Goal: Task Accomplishment & Management: Use online tool/utility

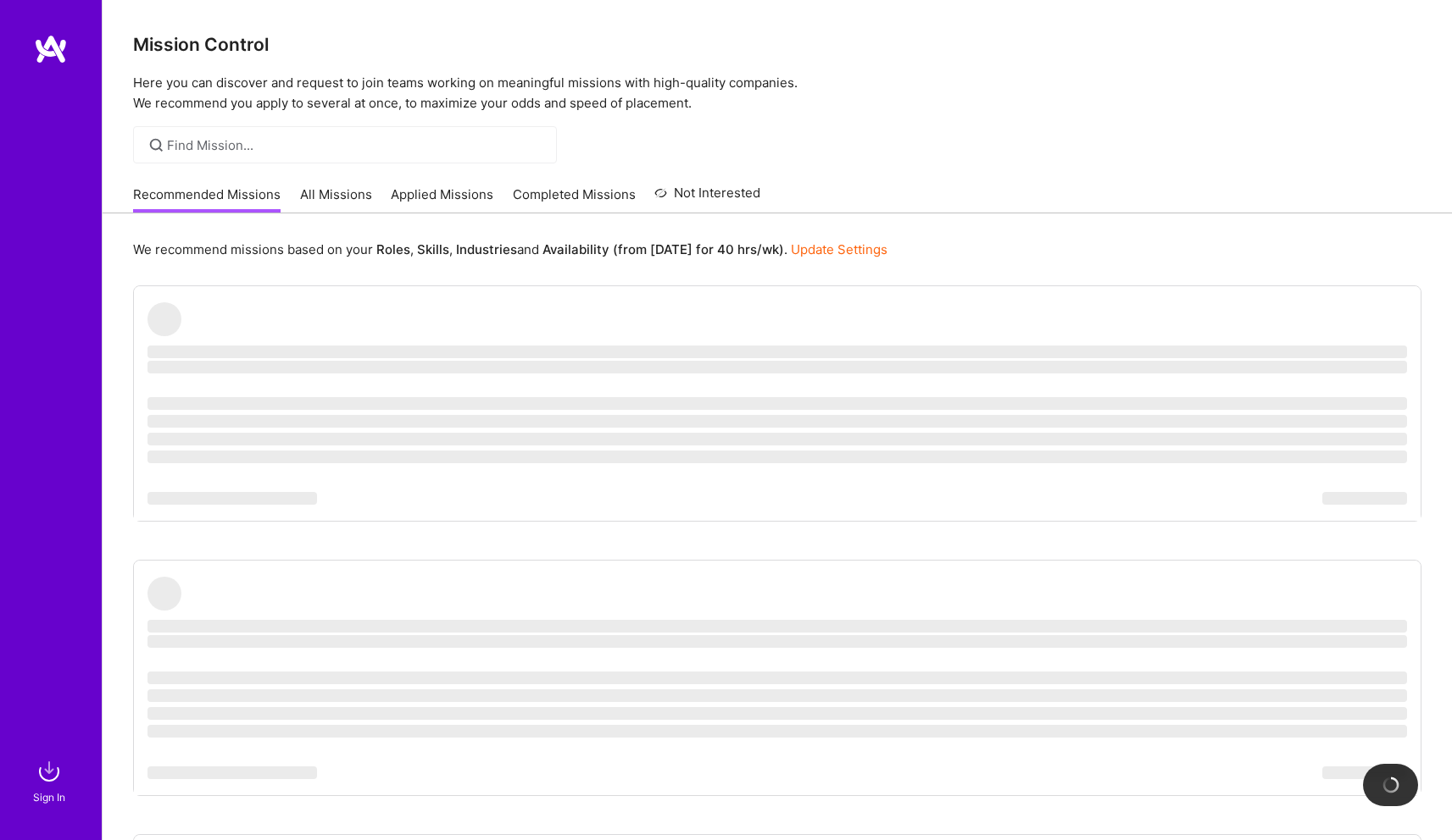
click at [409, 196] on link "Applied Missions" at bounding box center [442, 199] width 103 height 28
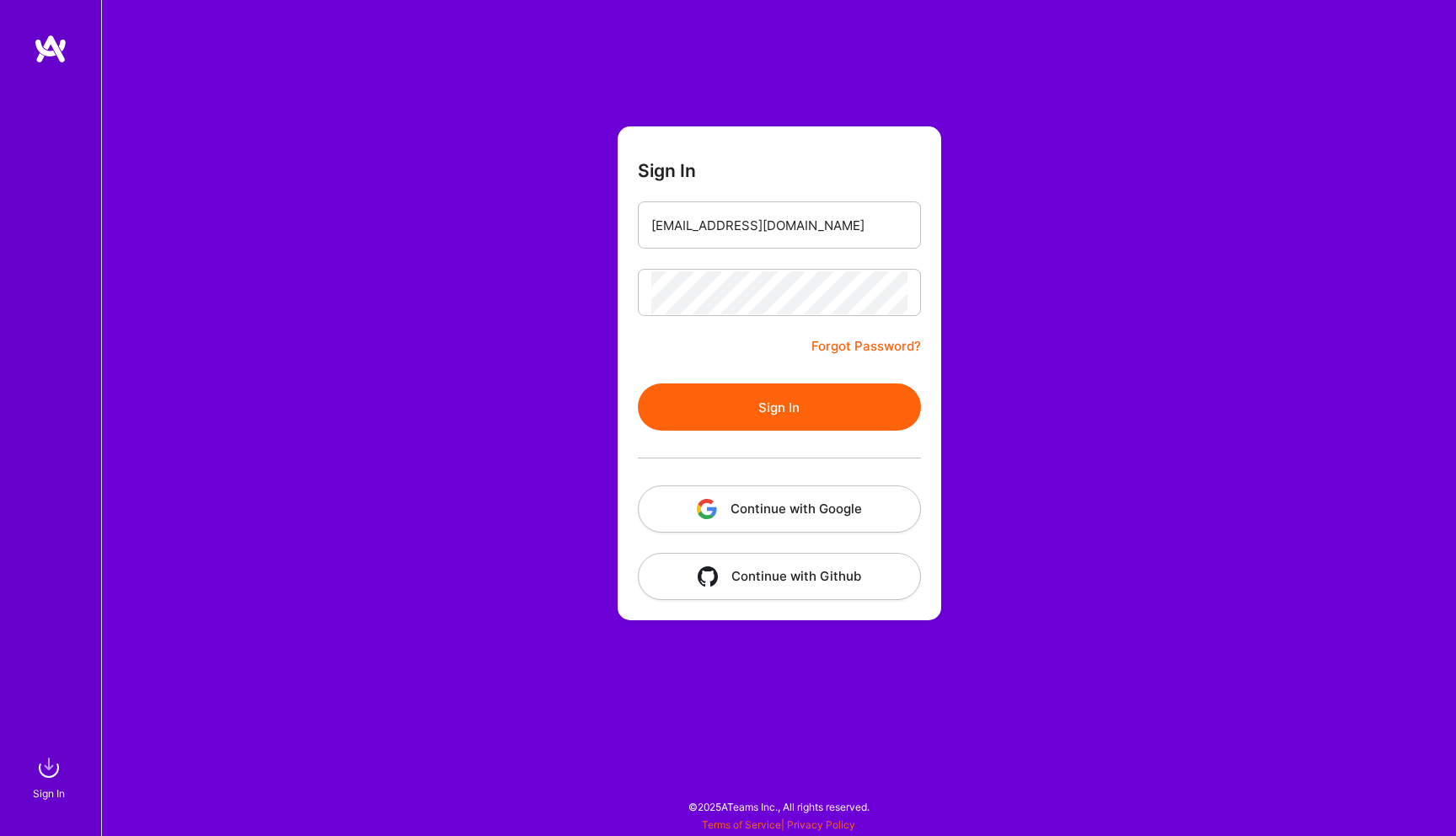
click at [748, 385] on button "Sign In" at bounding box center [780, 406] width 283 height 47
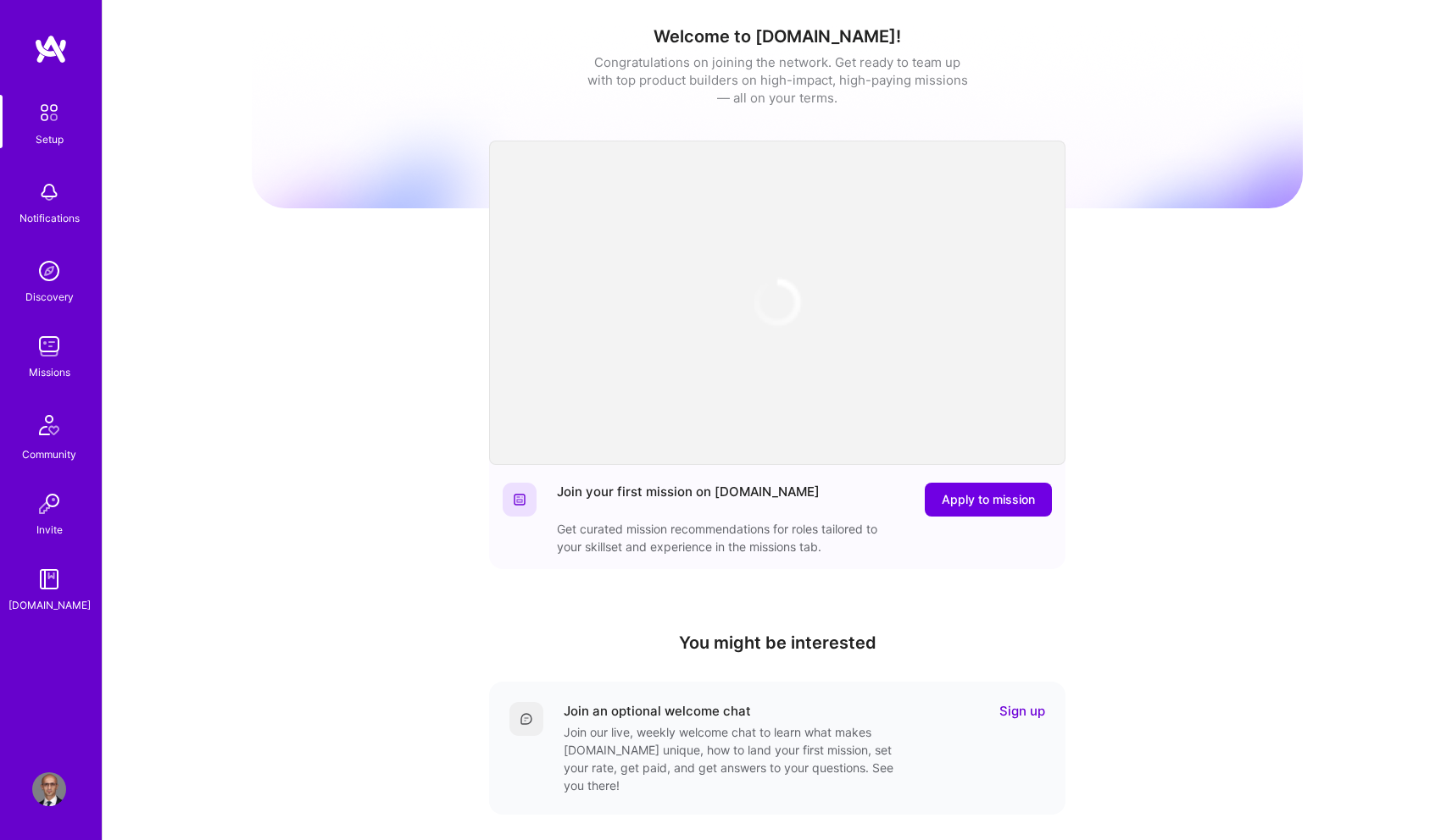
click at [44, 349] on img at bounding box center [49, 347] width 34 height 34
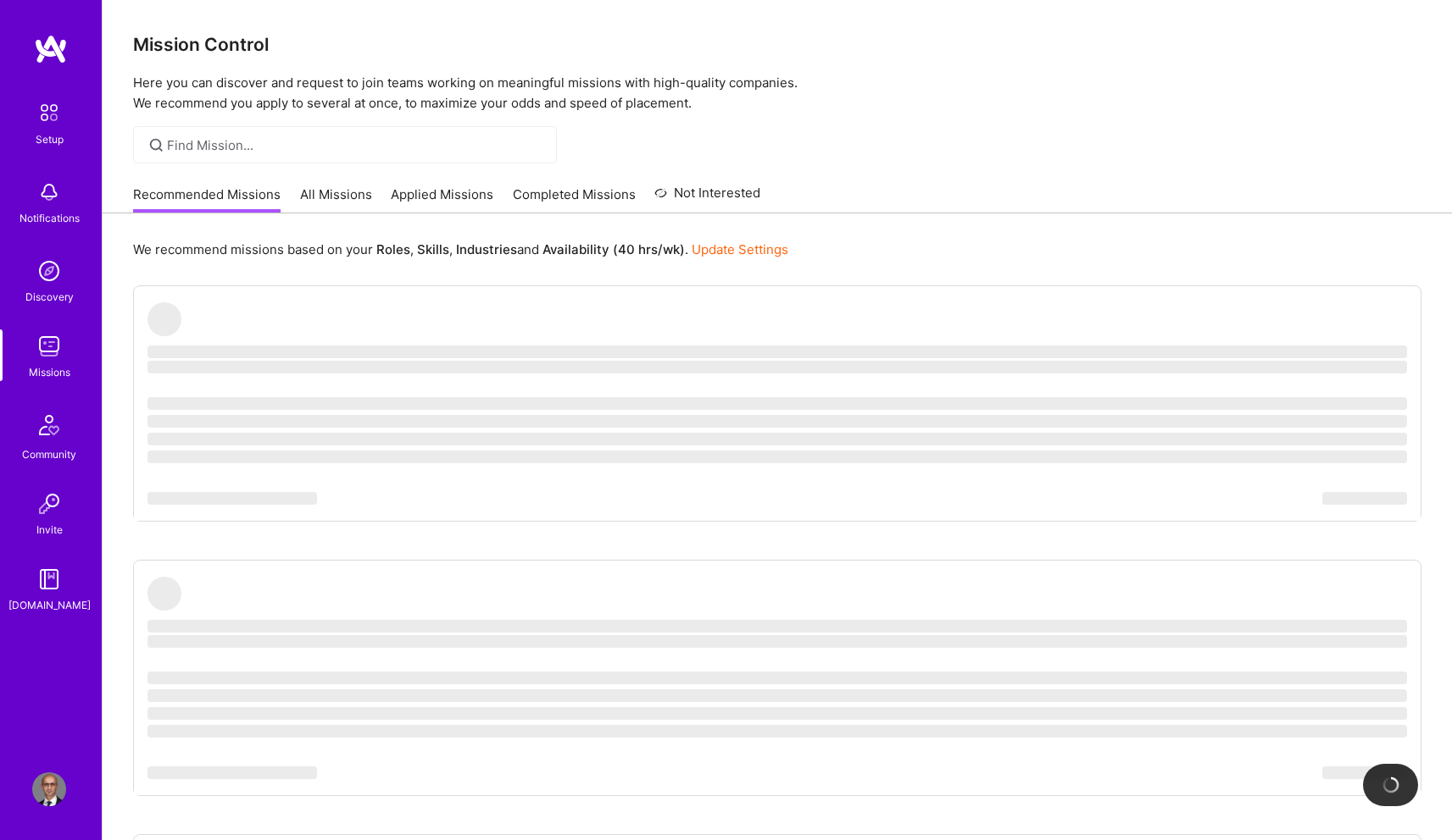
click at [426, 199] on link "Applied Missions" at bounding box center [442, 199] width 103 height 28
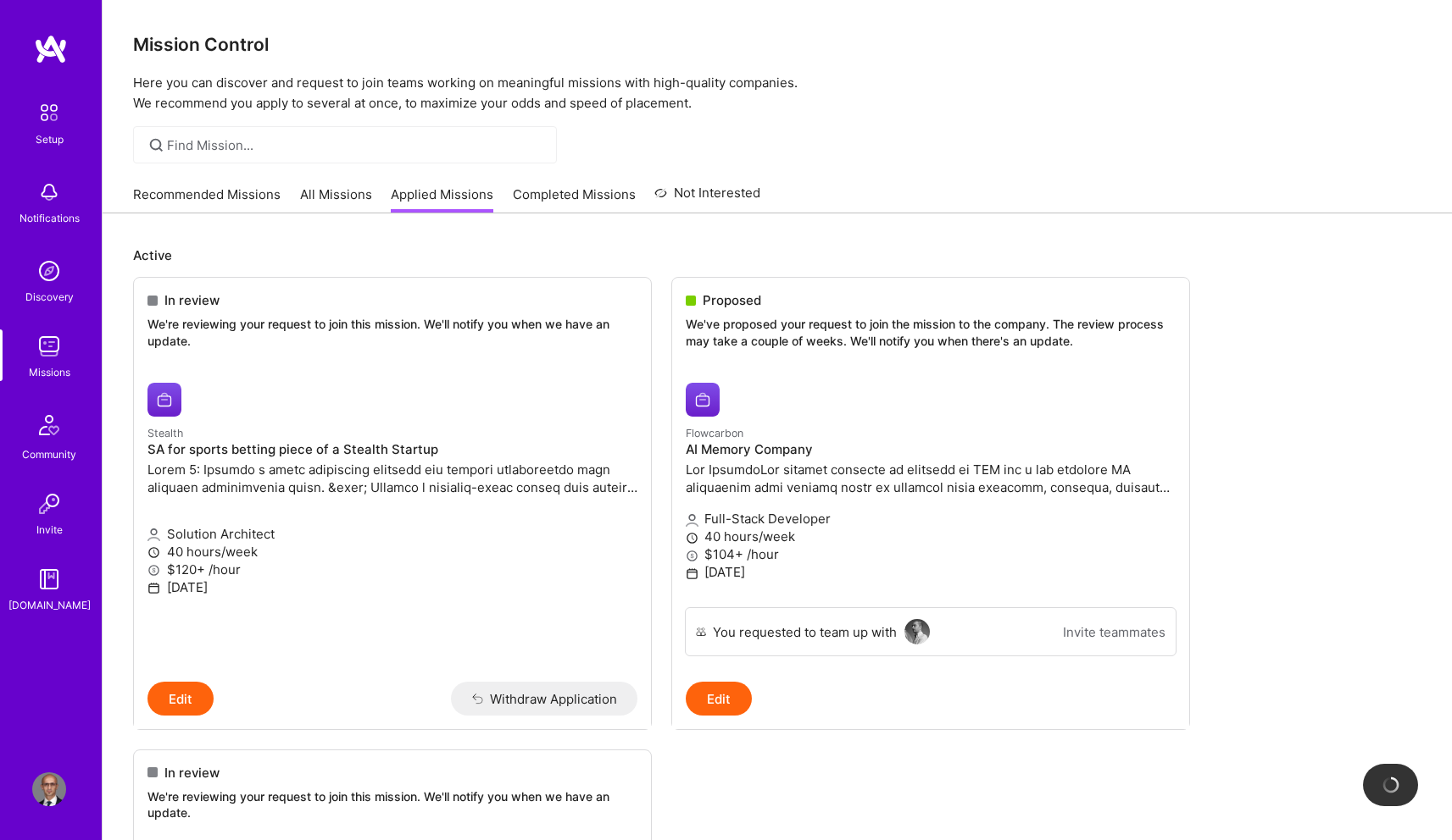
click at [310, 198] on link "All Missions" at bounding box center [336, 199] width 72 height 28
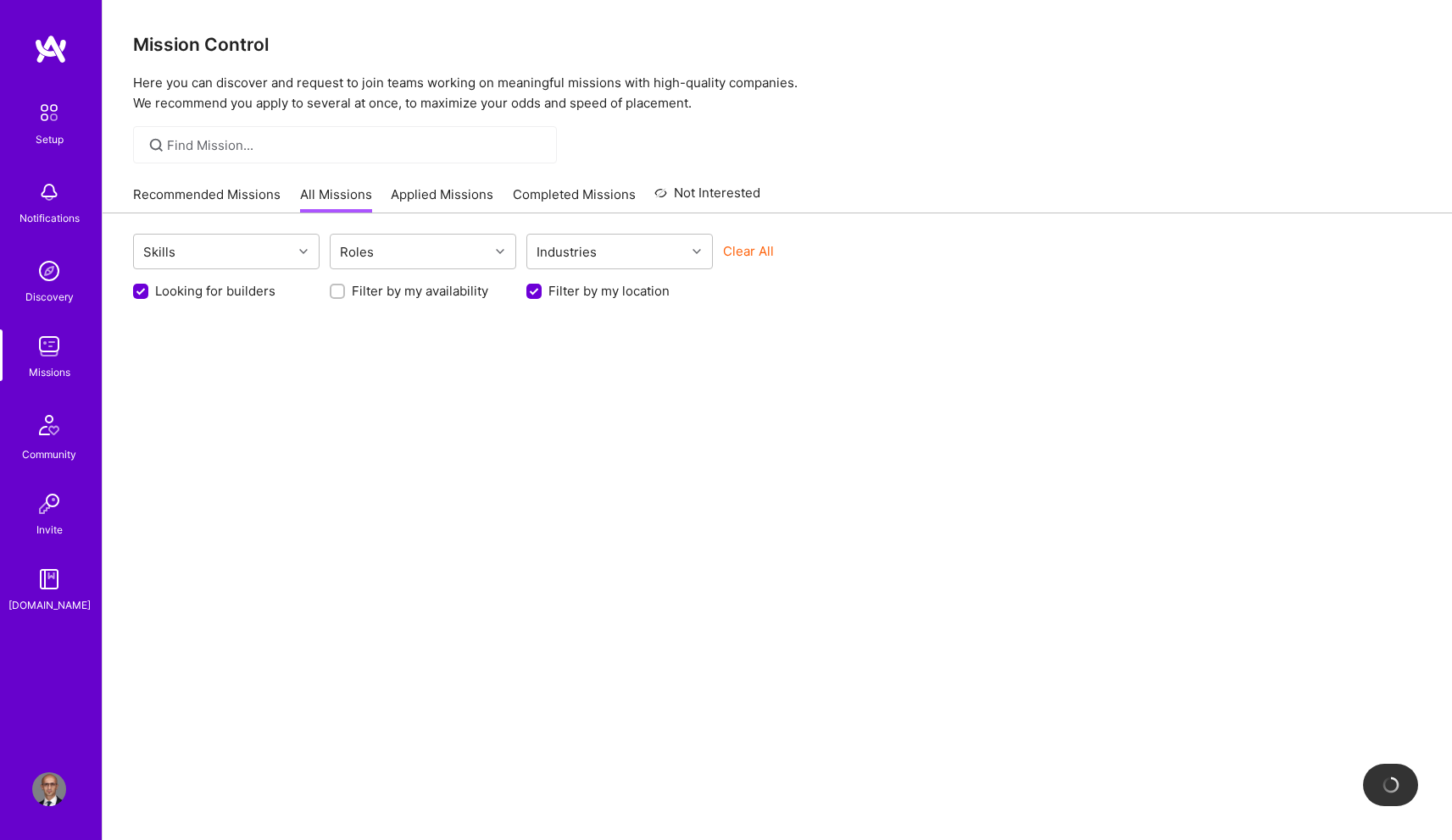
click at [221, 204] on link "Recommended Missions" at bounding box center [207, 199] width 148 height 28
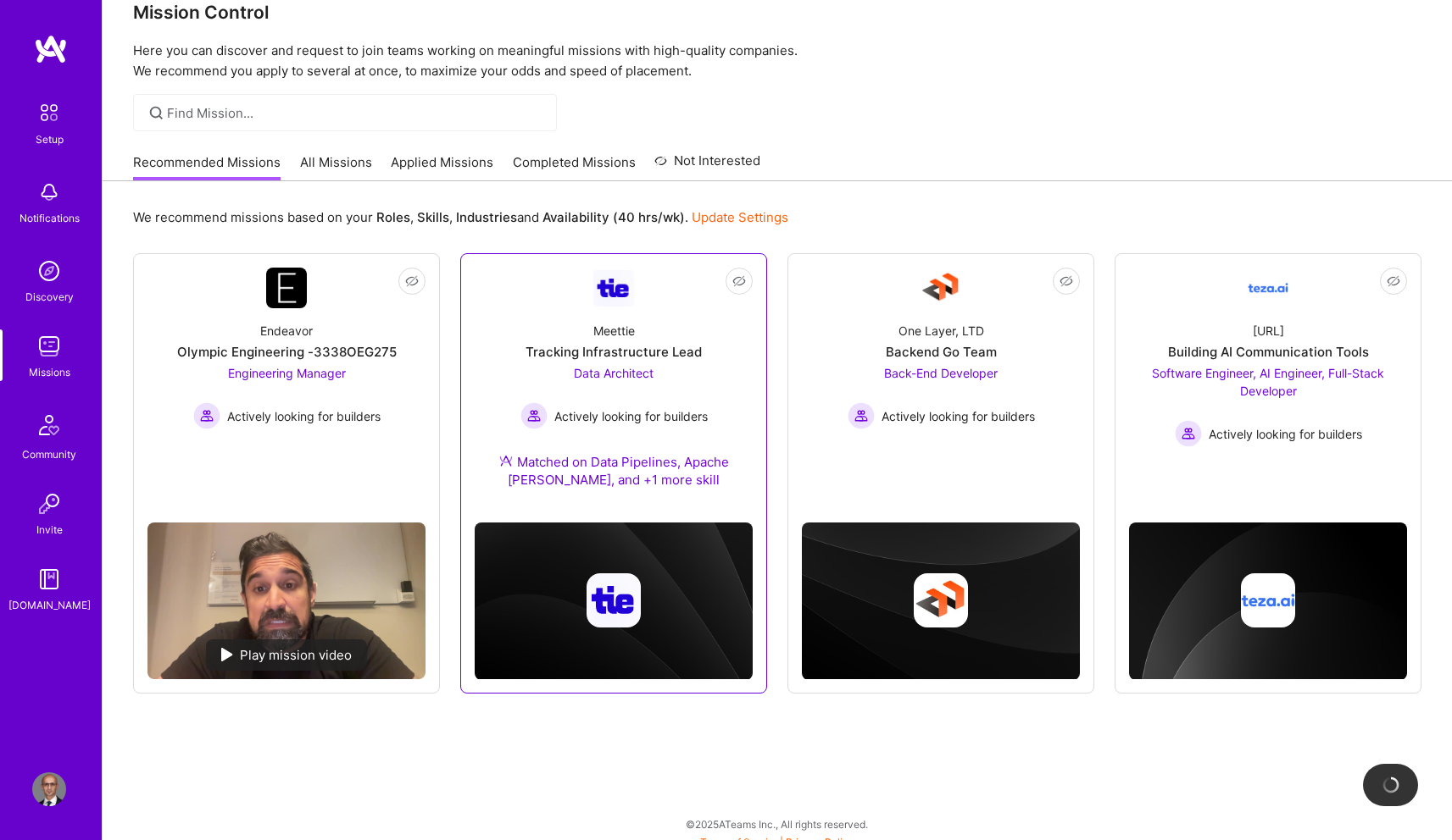
scroll to position [46, 0]
